Goal: Navigation & Orientation: Go to known website

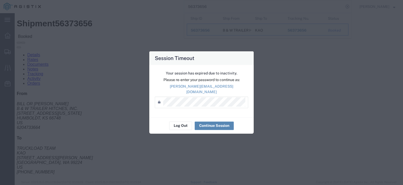
click at [207, 118] on div "Log Out Continue Session" at bounding box center [201, 125] width 104 height 17
click at [207, 121] on button "Continue Session" at bounding box center [214, 125] width 39 height 8
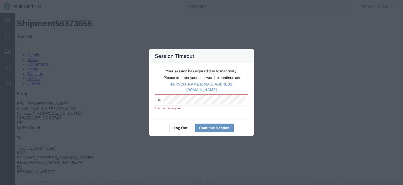
click at [186, 126] on button "Log Out" at bounding box center [180, 127] width 23 height 8
